Goal: Task Accomplishment & Management: Complete application form

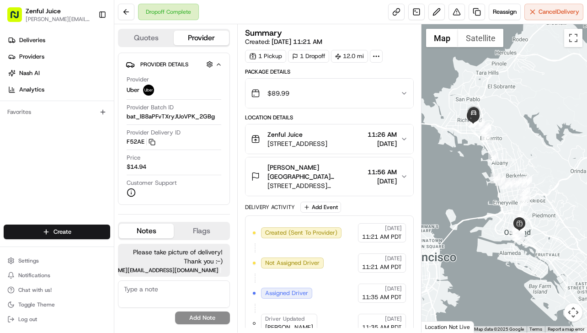
click at [403, 92] on icon "button" at bounding box center [403, 93] width 7 height 7
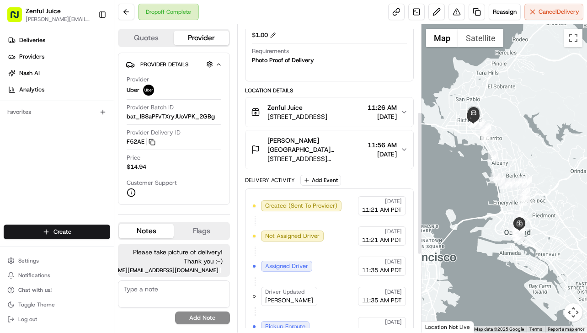
scroll to position [191, 0]
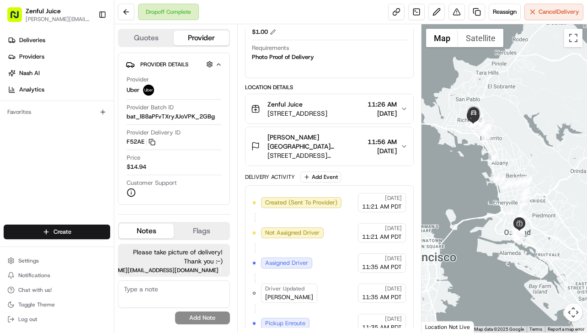
click at [287, 179] on div "Delivery Activity" at bounding box center [270, 176] width 50 height 7
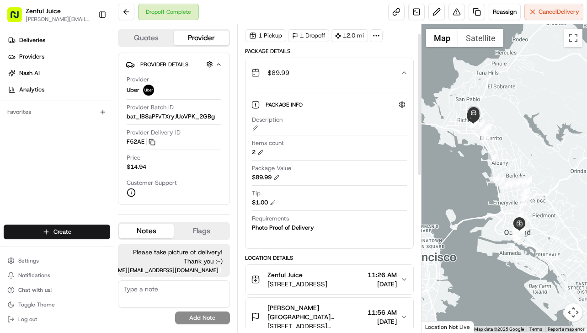
scroll to position [0, 0]
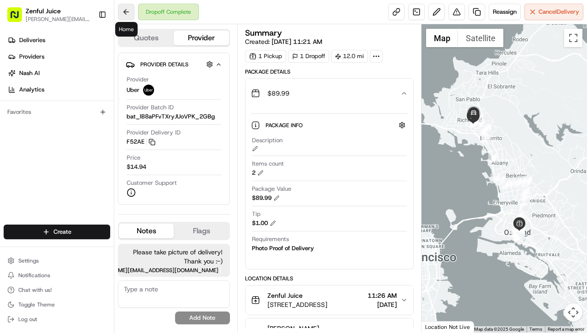
click at [122, 11] on button at bounding box center [126, 12] width 16 height 16
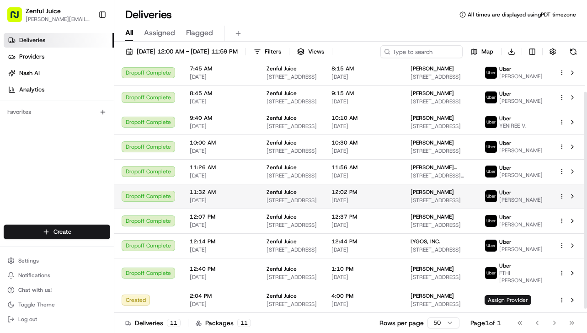
scroll to position [39, 0]
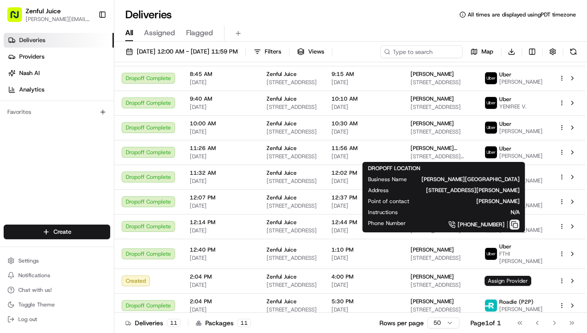
click at [520, 223] on button at bounding box center [514, 224] width 10 height 10
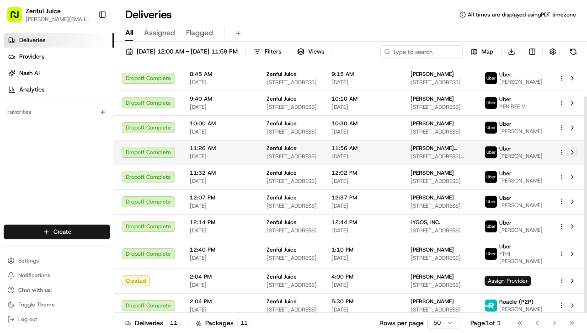
click at [572, 153] on button at bounding box center [572, 152] width 11 height 11
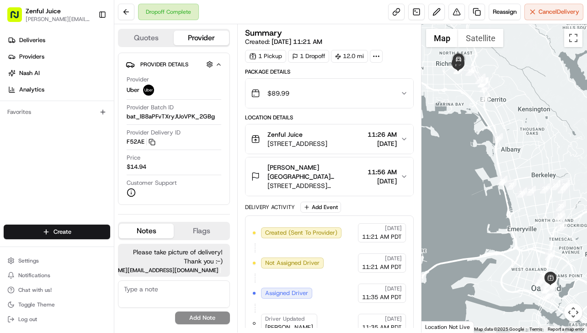
click at [403, 91] on icon "button" at bounding box center [403, 93] width 7 height 7
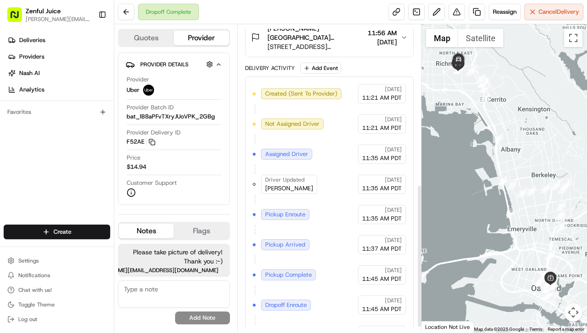
scroll to position [355, 0]
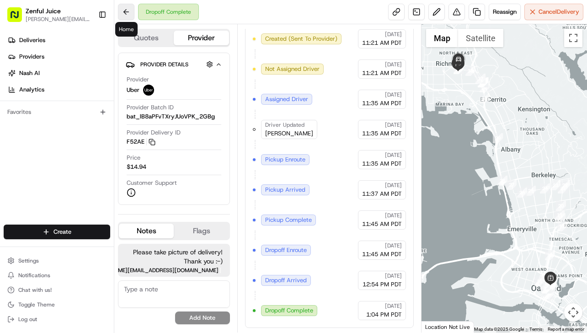
click at [127, 10] on button at bounding box center [126, 12] width 16 height 16
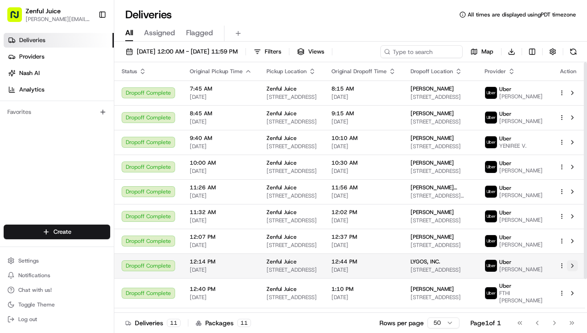
click at [572, 265] on button at bounding box center [572, 265] width 11 height 11
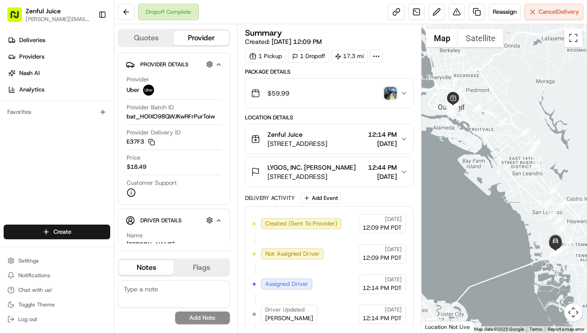
click at [405, 93] on icon "button" at bounding box center [403, 93] width 7 height 7
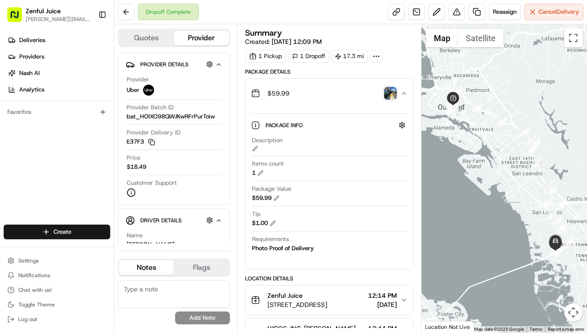
click at [392, 94] on img "button" at bounding box center [390, 93] width 13 height 13
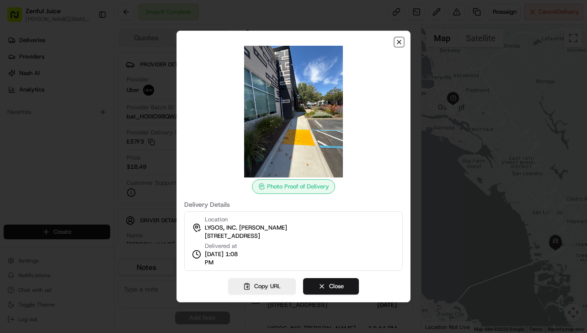
click at [400, 42] on icon "button" at bounding box center [398, 41] width 7 height 7
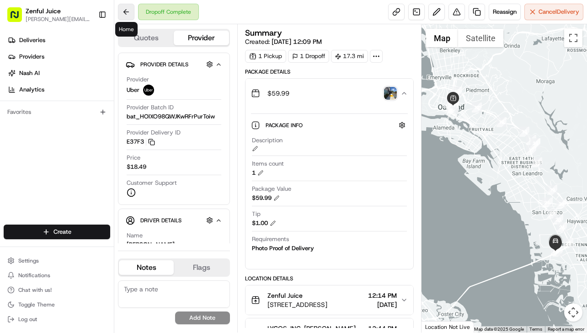
click at [122, 12] on button at bounding box center [126, 12] width 16 height 16
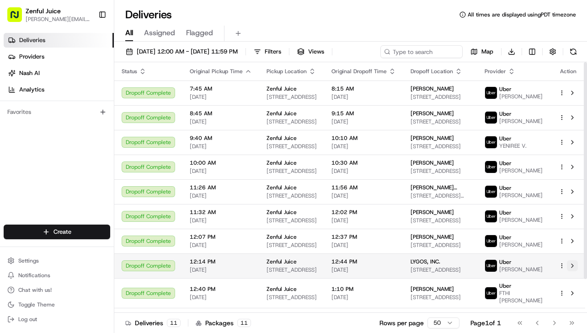
click at [573, 266] on button at bounding box center [572, 265] width 11 height 11
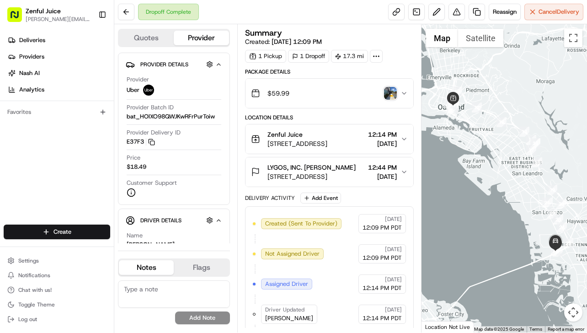
click at [387, 97] on img "button" at bounding box center [390, 93] width 13 height 13
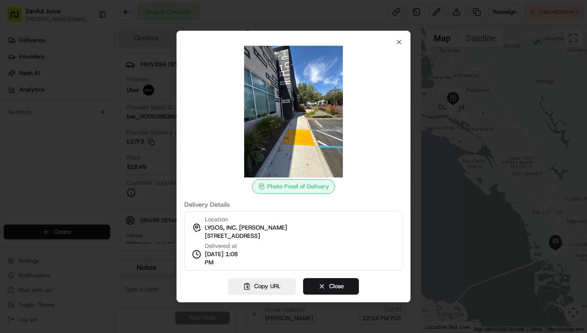
click at [285, 187] on div "Photo Proof of Delivery" at bounding box center [293, 186] width 83 height 15
click at [402, 44] on icon "button" at bounding box center [398, 41] width 7 height 7
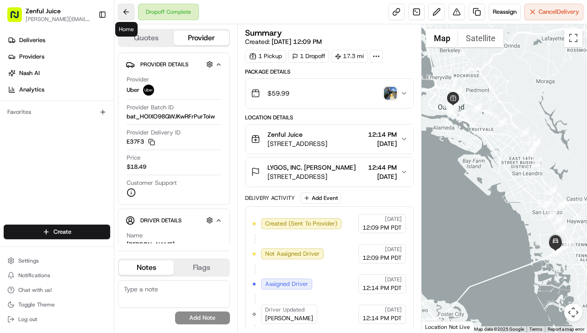
click at [125, 11] on button at bounding box center [126, 12] width 16 height 16
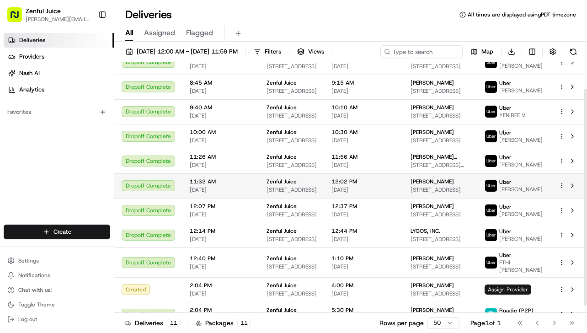
scroll to position [28, 0]
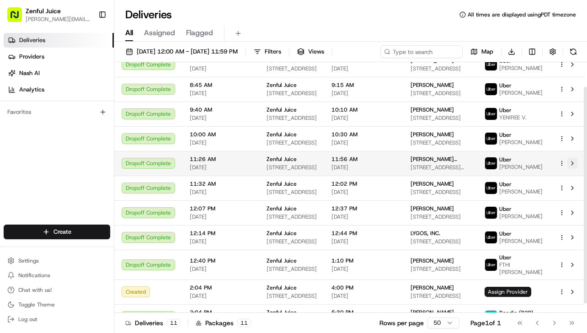
click at [573, 164] on button at bounding box center [572, 163] width 11 height 11
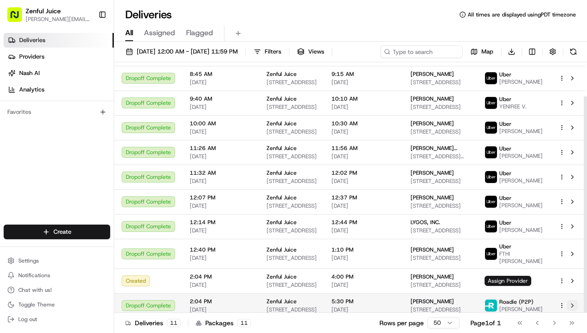
click at [573, 300] on button at bounding box center [572, 305] width 11 height 11
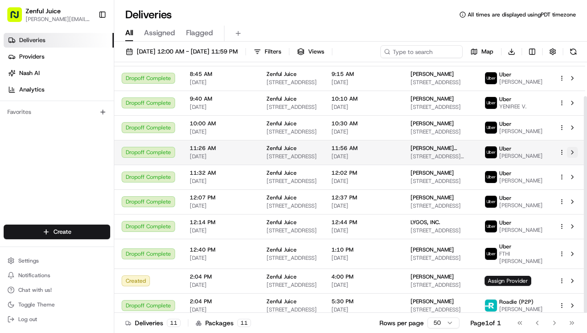
click at [575, 151] on button at bounding box center [572, 152] width 11 height 11
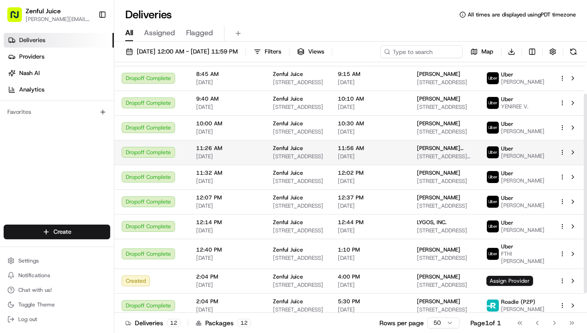
scroll to position [64, 0]
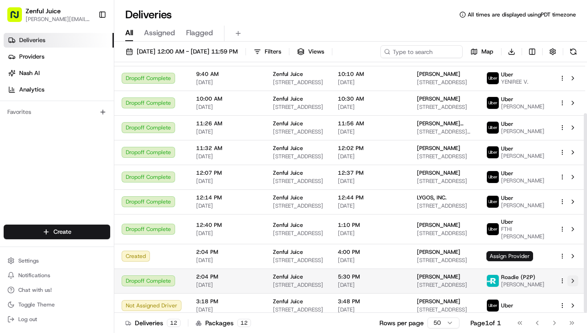
click at [576, 276] on button at bounding box center [572, 280] width 11 height 11
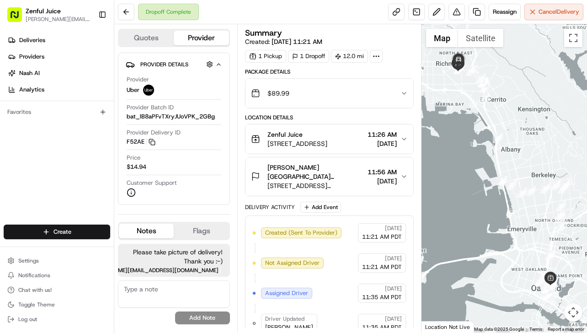
click at [403, 94] on icon "button" at bounding box center [404, 93] width 4 height 2
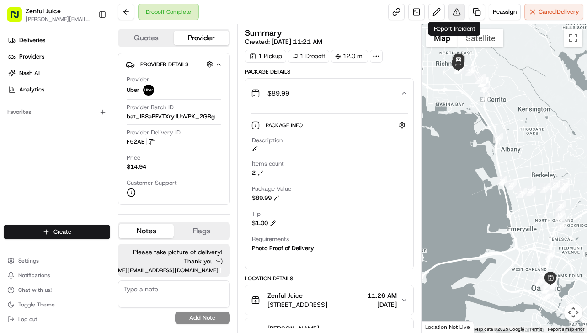
click at [456, 9] on button at bounding box center [456, 12] width 16 height 16
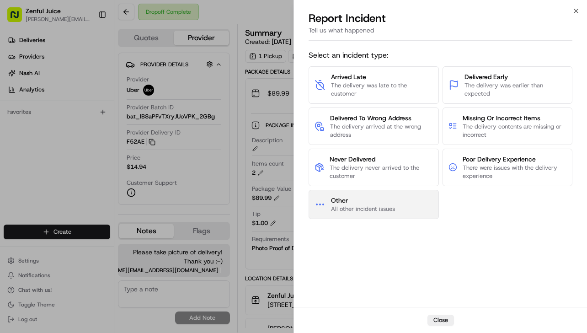
click at [371, 199] on span "Other" at bounding box center [363, 200] width 64 height 9
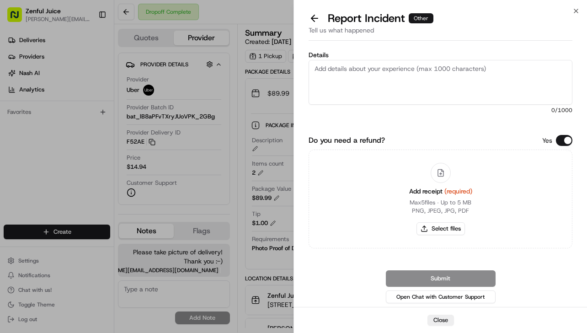
click at [396, 75] on textarea "Details" at bounding box center [440, 82] width 264 height 45
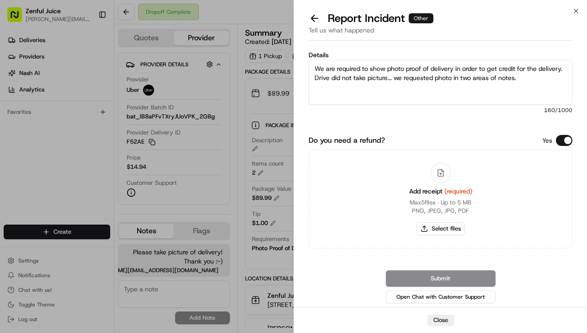
drag, startPoint x: 463, startPoint y: 79, endPoint x: 519, endPoint y: 78, distance: 55.3
click at [519, 79] on textarea "We are required to show photo proof of delivery in order to get credit for the …" at bounding box center [440, 82] width 264 height 45
type textarea "We are required to show photo proof of delivery in order to get credit for the …"
click at [442, 231] on button "Select files" at bounding box center [440, 228] width 48 height 13
type input "C:\fakepath\Order Details - 44027143 (H072).pdf"
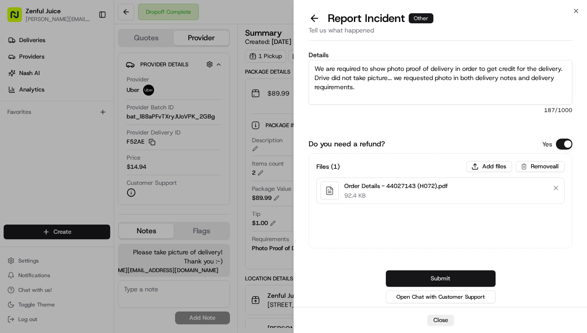
click at [442, 277] on button "Submit" at bounding box center [441, 278] width 110 height 16
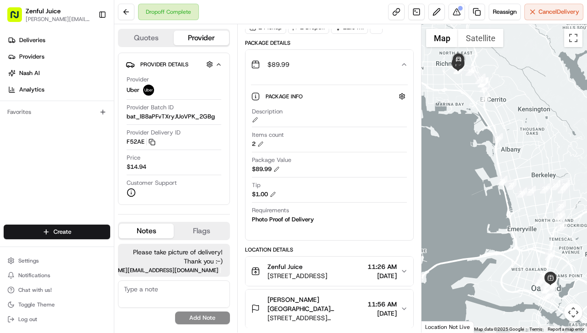
scroll to position [31, 0]
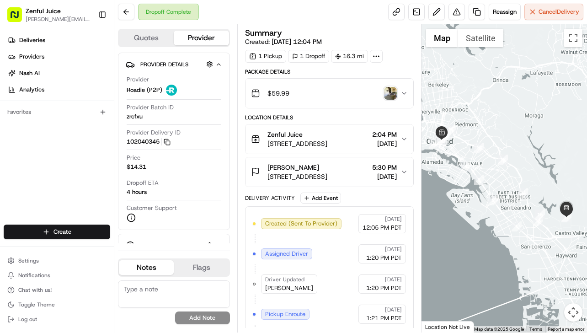
click at [388, 92] on img "button" at bounding box center [390, 93] width 13 height 13
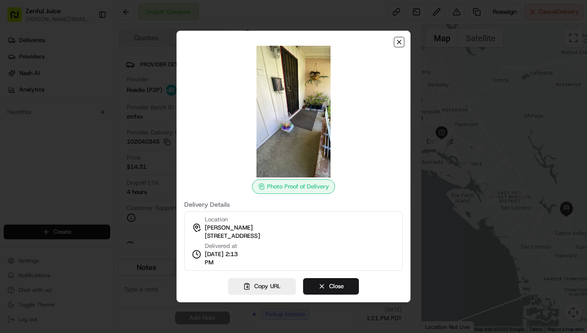
click at [398, 42] on icon "button" at bounding box center [399, 42] width 4 height 4
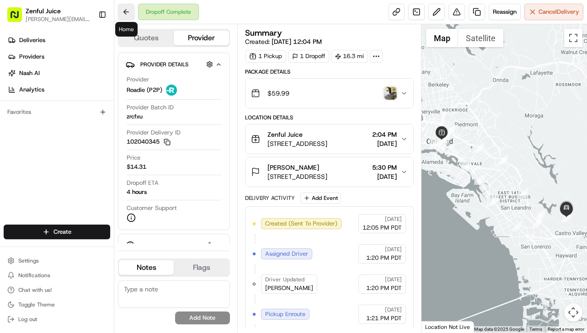
click at [128, 14] on button at bounding box center [126, 12] width 16 height 16
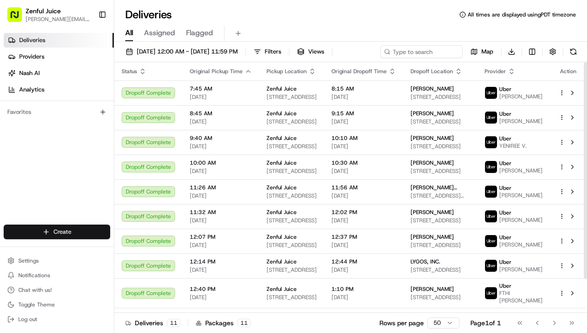
click at [83, 228] on html "Zenful [PERSON_NAME] [PERSON_NAME][EMAIL_ADDRESS][DOMAIN_NAME] Toggle Sidebar D…" at bounding box center [293, 166] width 587 height 333
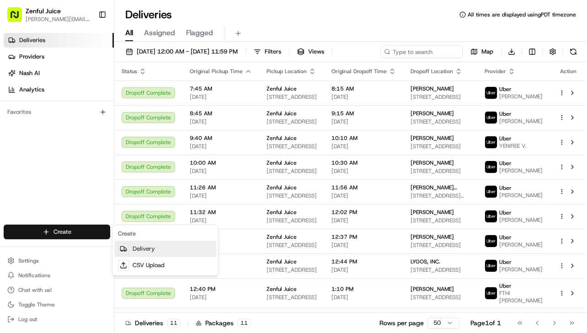
click at [132, 247] on link "Delivery" at bounding box center [165, 248] width 102 height 16
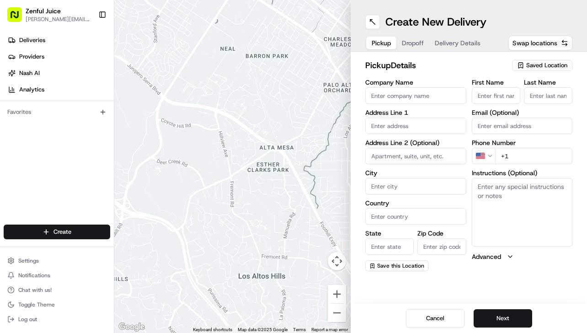
click at [519, 64] on icon "button" at bounding box center [520, 65] width 7 height 7
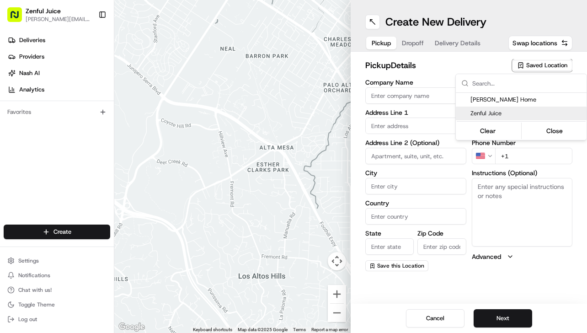
click at [499, 111] on span "Zenful Juice" at bounding box center [526, 113] width 112 height 8
type input "Zenful Juice"
type input "377 17th St"
type input "Oakland"
type input "US"
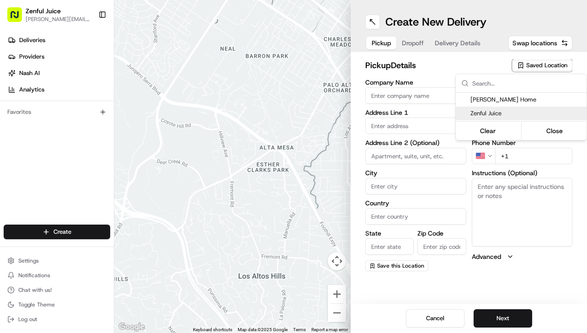
type input "CA"
type input "94612"
type input "+1 510 936 1779"
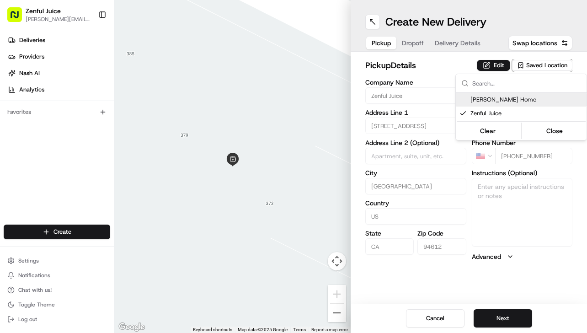
click at [412, 43] on html "Zenful Juice byron@zenfuljuice.com Toggle Sidebar Deliveries Providers Nash AI …" at bounding box center [293, 166] width 587 height 333
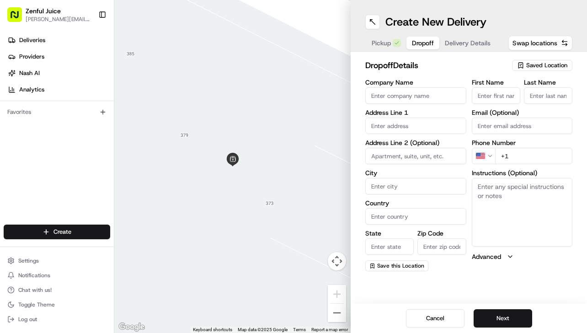
click at [412, 43] on span "Dropoff" at bounding box center [423, 42] width 22 height 9
click at [488, 100] on input "First Name" at bounding box center [496, 95] width 48 height 16
paste input "AUBREY"
type input "AUBREY"
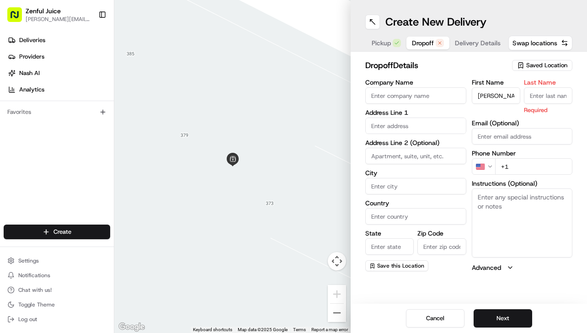
click at [535, 96] on input "Last Name" at bounding box center [548, 95] width 48 height 16
paste input "ROSENHAUS"
type input "ROSENHAUS"
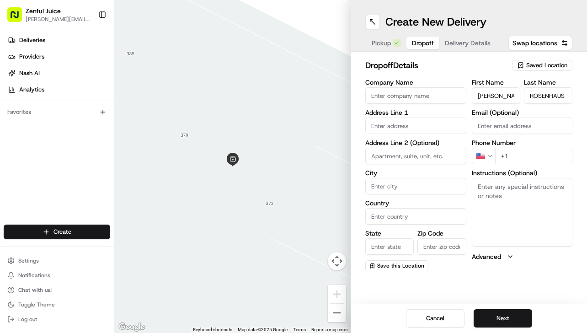
click at [434, 124] on input "text" at bounding box center [415, 125] width 101 height 16
paste input "2601 WARRING ST"
click at [442, 127] on input "2601 WARRING ST" at bounding box center [415, 125] width 101 height 16
type input "2601 WARRING ST"
click at [442, 106] on div "Company Name Address Line 1 2601 WARRING ST Address Line 2 (Optional) City Coun…" at bounding box center [415, 175] width 101 height 192
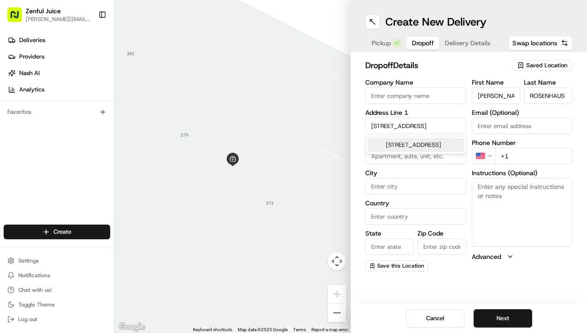
click at [438, 125] on input "2601 WARRING ST" at bounding box center [415, 125] width 101 height 16
click at [450, 166] on div "Company Name Address Line 1 2601 WARRING ST Address Line 2 (Optional) City Coun…" at bounding box center [415, 175] width 101 height 192
click at [427, 184] on input "City" at bounding box center [415, 186] width 101 height 16
paste input "BERKELEY"
type input "BERKELEY"
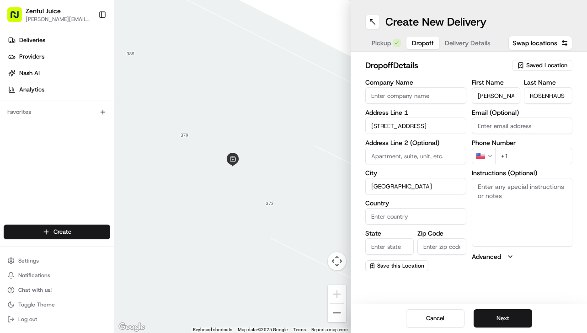
click at [395, 218] on input "Country" at bounding box center [415, 216] width 101 height 16
type input "United States"
type input "California"
click at [445, 244] on input "94503" at bounding box center [441, 246] width 48 height 16
type input "94720"
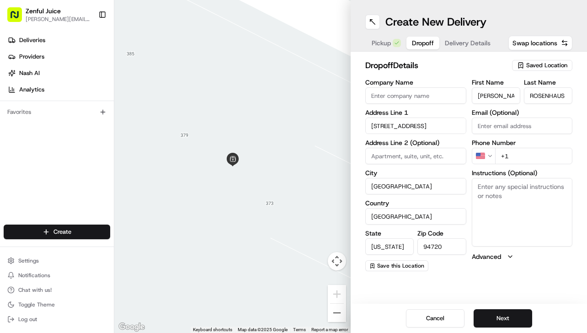
click at [497, 196] on textarea "Instructions (Optional)" at bounding box center [522, 212] width 101 height 69
click at [432, 153] on input at bounding box center [415, 156] width 101 height 16
type input "Building 9 Room 303A"
click at [525, 157] on input "+1" at bounding box center [534, 156] width 78 height 16
paste input "786 498 9873"
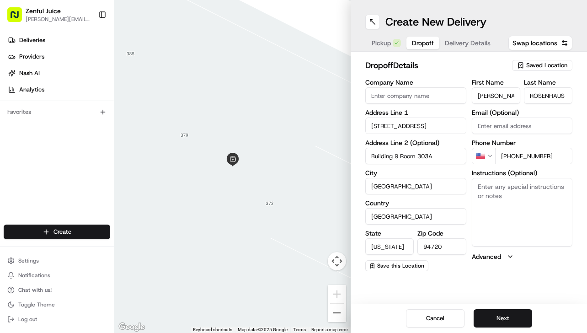
type input "+1 786 498 9873"
click at [509, 197] on textarea "Instructions (Optional)" at bounding box center [522, 212] width 101 height 69
type textarea "S"
type textarea "P"
type textarea "Please leave with mail room in Building 9. Tell them it is for room 303A Aubrey…"
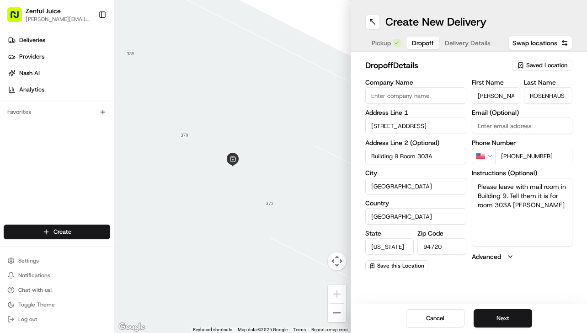
click at [510, 254] on icon "button" at bounding box center [509, 256] width 7 height 7
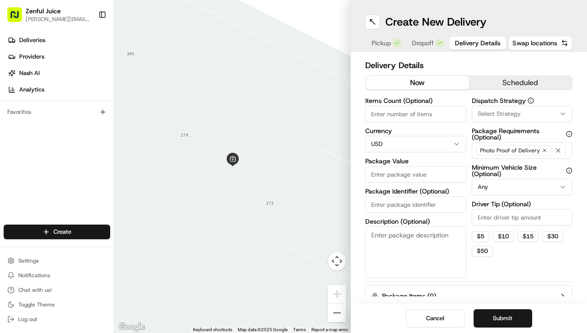
click at [457, 45] on span "Delivery Details" at bounding box center [478, 42] width 46 height 9
click at [429, 117] on input "Items Count (Optional)" at bounding box center [415, 114] width 101 height 16
type input "1"
click at [439, 174] on input "Package Value" at bounding box center [415, 174] width 101 height 16
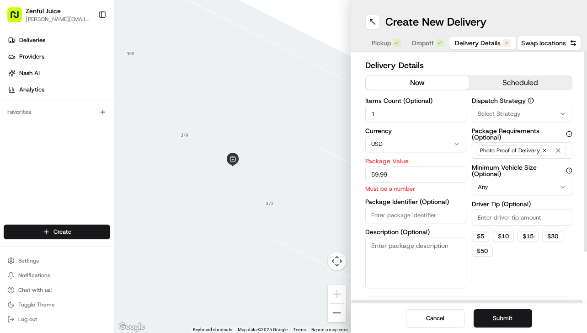
type input "59.99"
click at [483, 220] on input "Driver Tip (Optional)" at bounding box center [522, 217] width 101 height 16
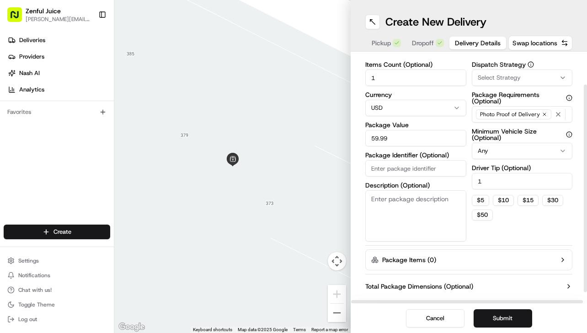
scroll to position [51, 0]
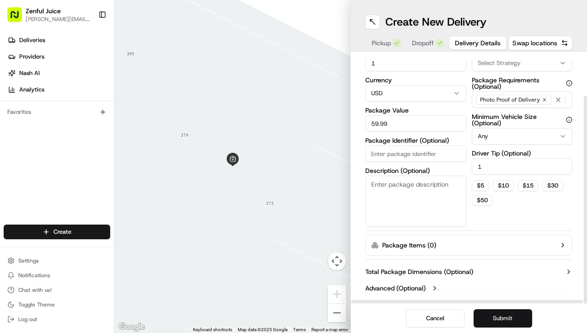
type input "1"
click at [497, 318] on button "Submit" at bounding box center [502, 318] width 58 height 18
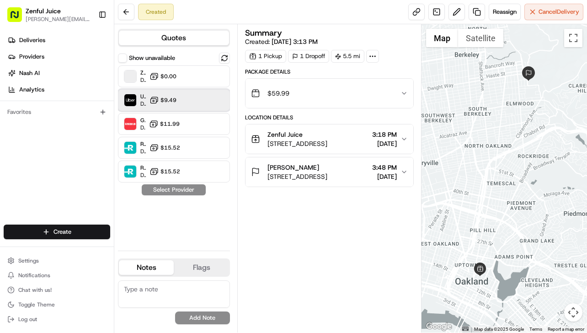
click at [205, 101] on div at bounding box center [201, 100] width 11 height 11
click at [195, 191] on button "Assign Provider" at bounding box center [173, 189] width 65 height 11
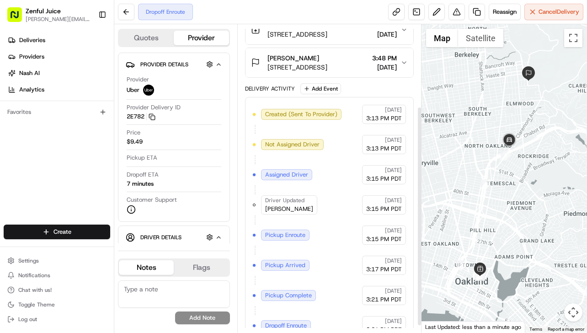
scroll to position [124, 0]
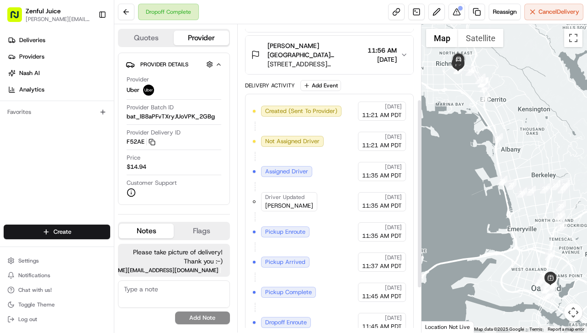
scroll to position [112, 0]
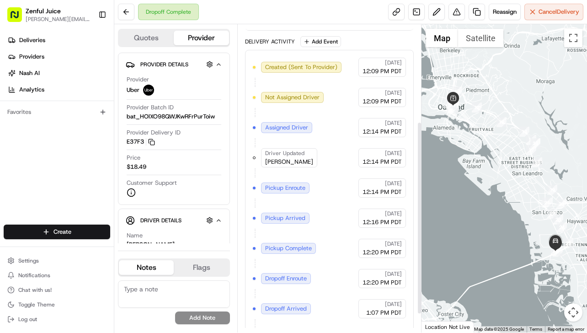
scroll to position [153, 0]
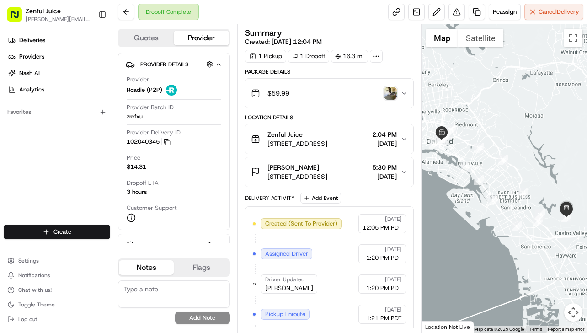
click at [403, 93] on icon "button" at bounding box center [404, 93] width 4 height 2
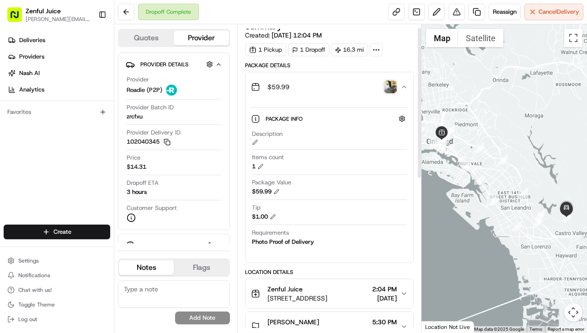
scroll to position [7, 0]
click at [389, 88] on img "button" at bounding box center [390, 86] width 13 height 13
